Goal: Navigation & Orientation: Find specific page/section

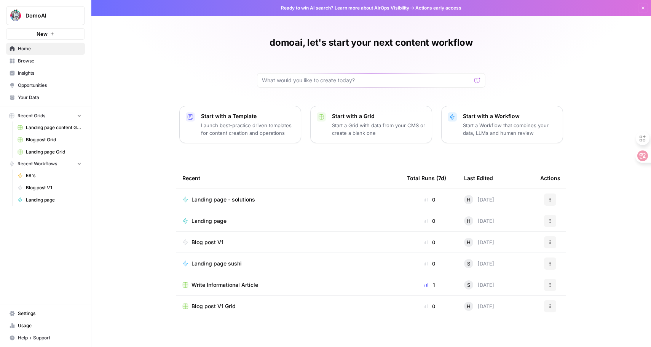
click at [37, 186] on span "Blog post V1" at bounding box center [54, 187] width 56 height 7
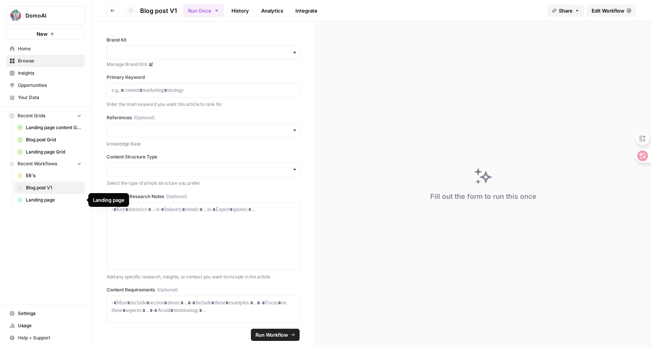
click at [37, 198] on span "Landing page" at bounding box center [54, 199] width 56 height 7
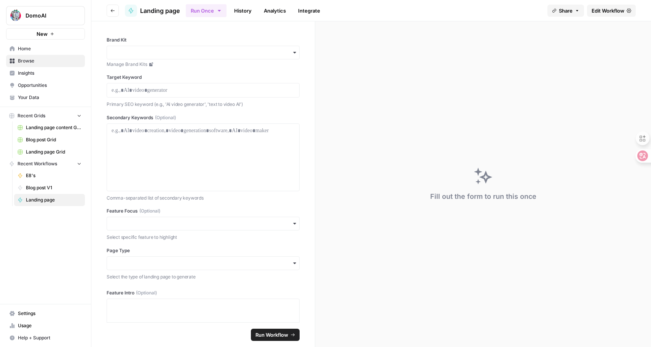
click at [35, 125] on span "Landing page content Grid" at bounding box center [54, 127] width 56 height 7
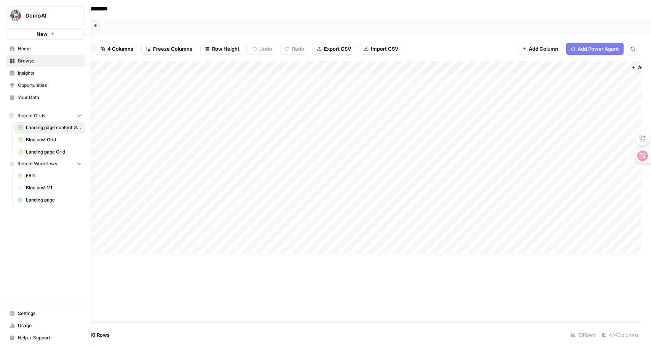
click at [38, 140] on span "Blog post Grid" at bounding box center [54, 139] width 56 height 7
type input "**********"
click at [49, 154] on span "Landing page Grid" at bounding box center [54, 151] width 56 height 7
click at [24, 48] on span "Home" at bounding box center [50, 48] width 64 height 7
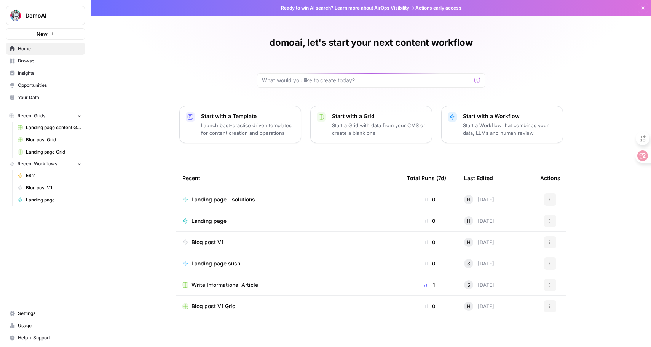
scroll to position [3, 0]
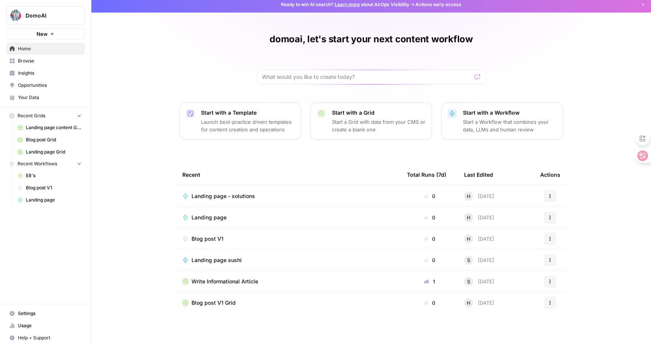
click at [213, 281] on span "Write Informational Article" at bounding box center [224, 281] width 67 height 8
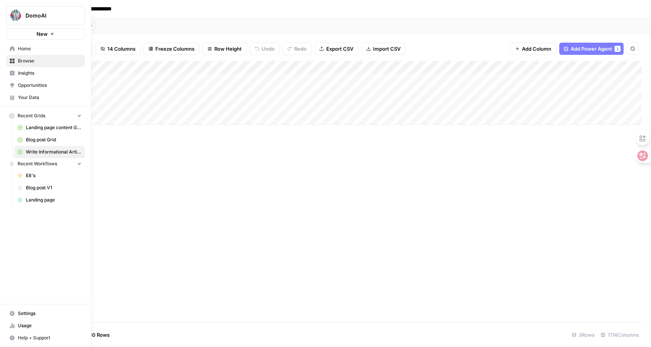
click at [8, 47] on link "Home" at bounding box center [45, 49] width 79 height 12
